Goal: Navigation & Orientation: Find specific page/section

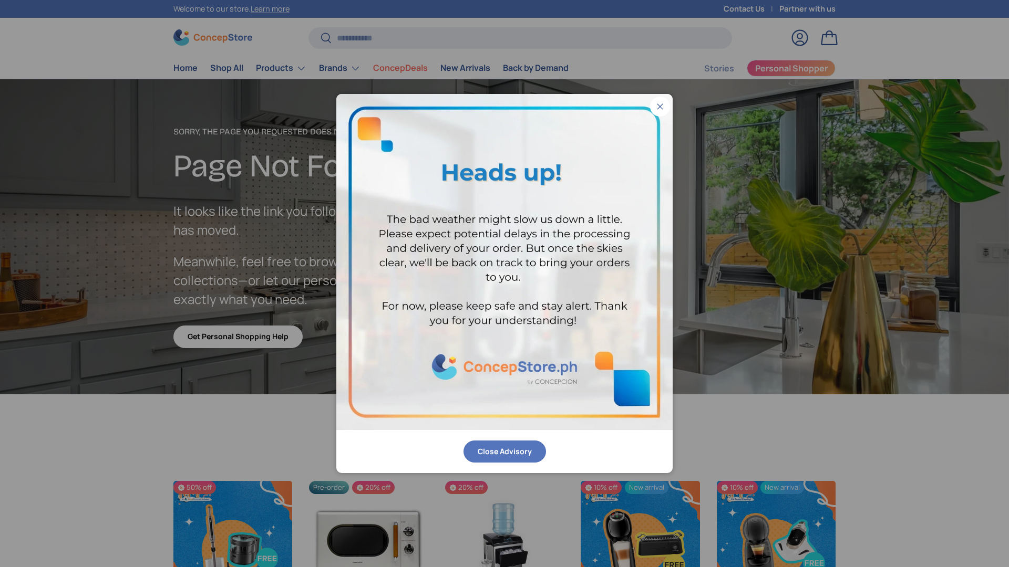
scroll to position [1826, 4295]
